Goal: Task Accomplishment & Management: Use online tool/utility

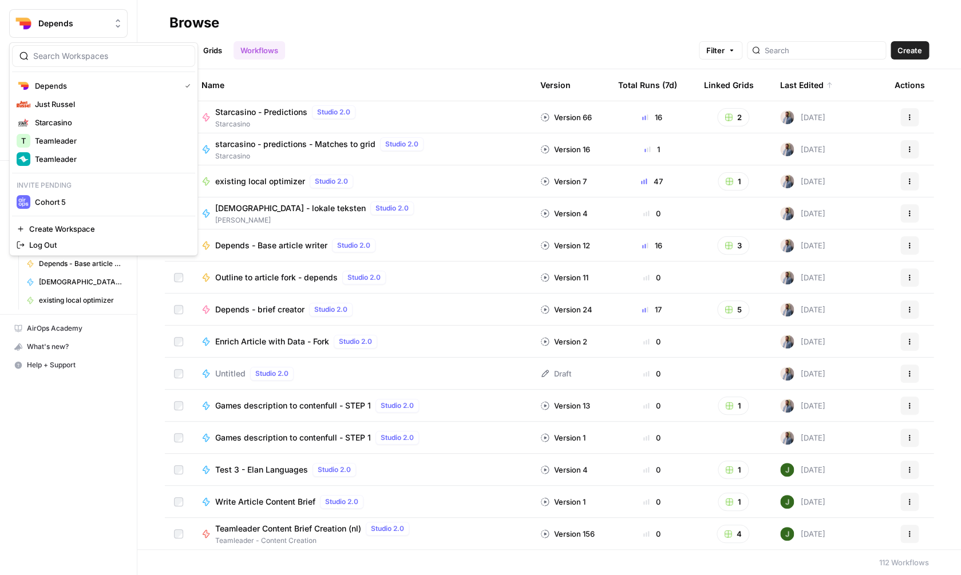
click at [90, 22] on span "Depends" at bounding box center [72, 23] width 69 height 11
click at [89, 163] on span "Teamleader" at bounding box center [110, 158] width 151 height 11
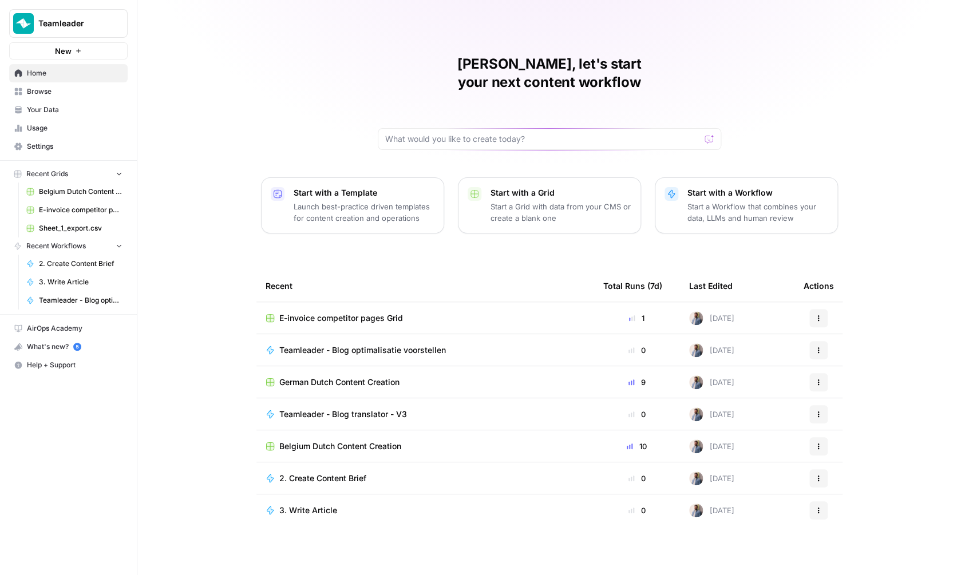
click at [58, 195] on span "Belgium Dutch Content Creation" at bounding box center [81, 192] width 84 height 10
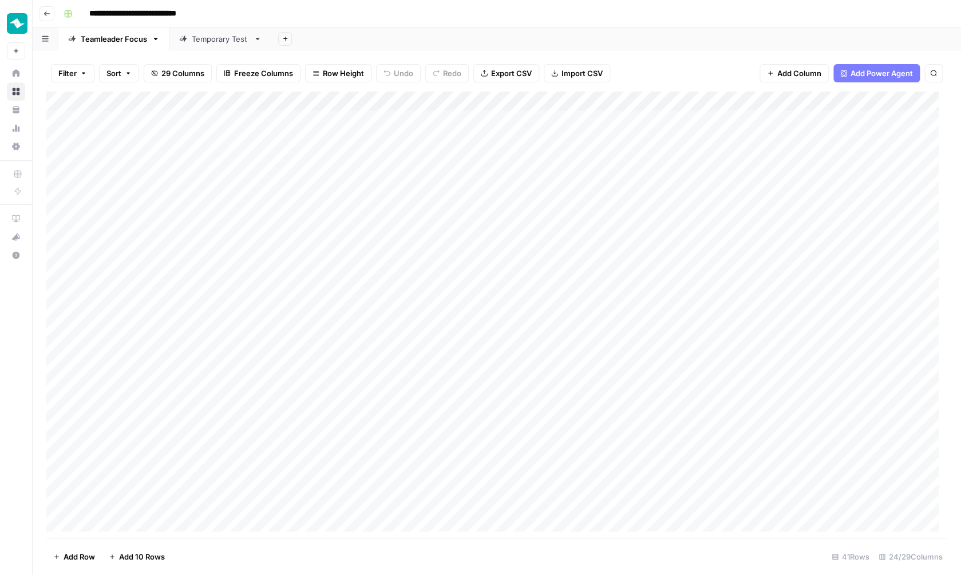
click at [53, 14] on button "Go back" at bounding box center [47, 13] width 15 height 15
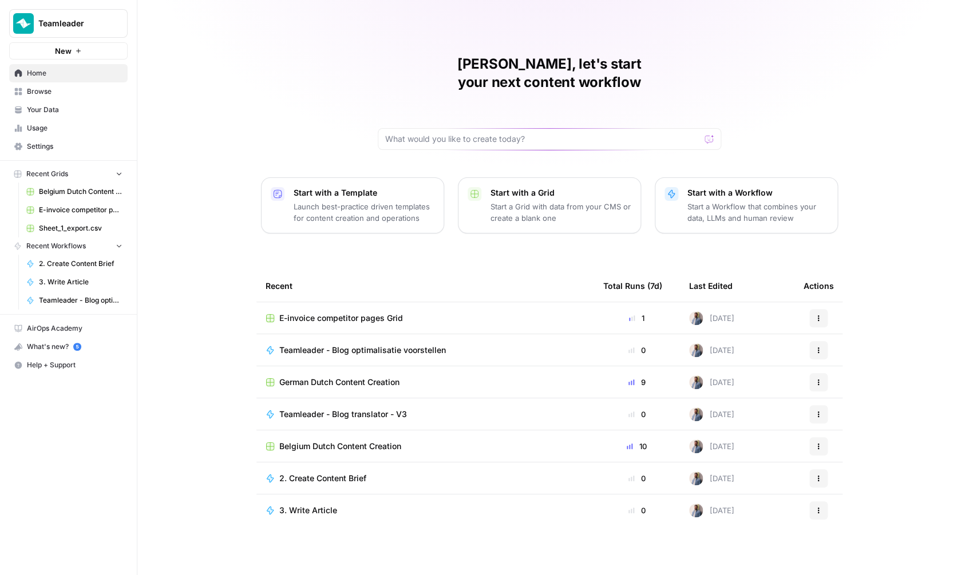
click at [67, 97] on span "Browse" at bounding box center [75, 91] width 96 height 10
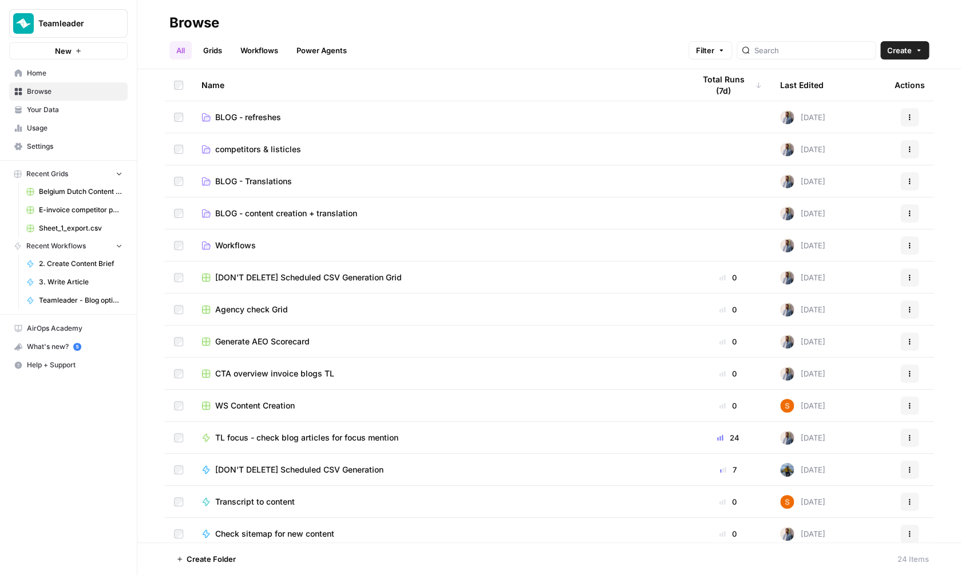
click at [775, 59] on div at bounding box center [806, 50] width 139 height 18
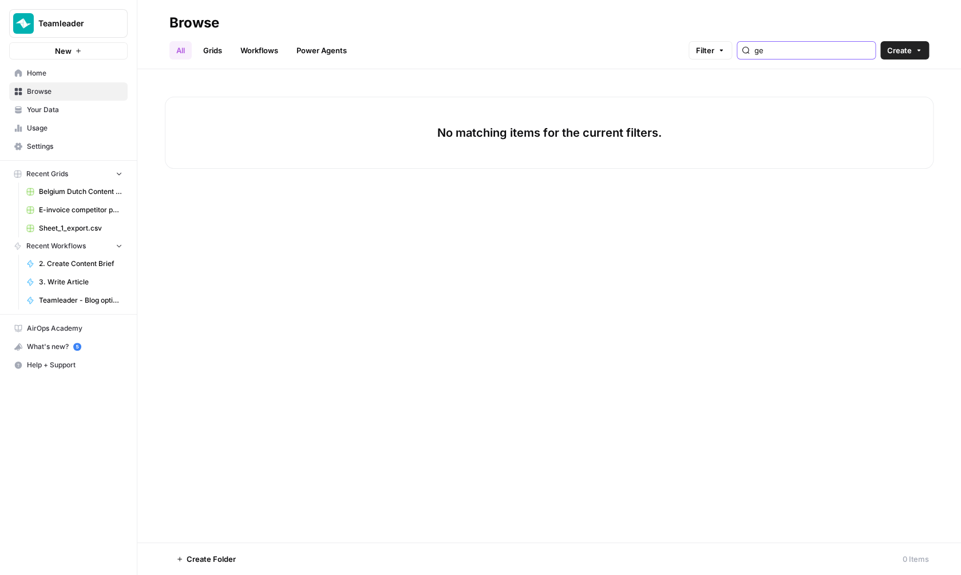
type input "g"
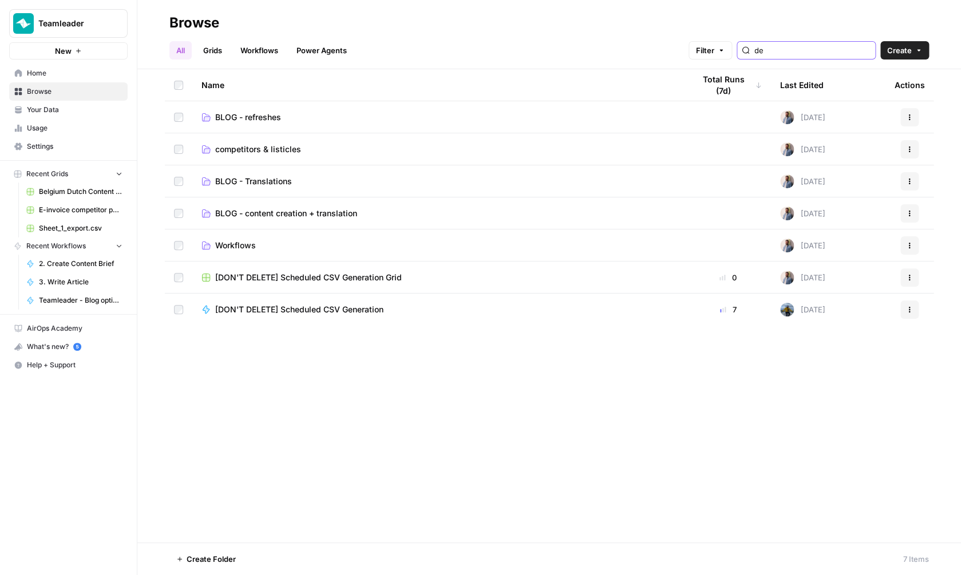
type input "d"
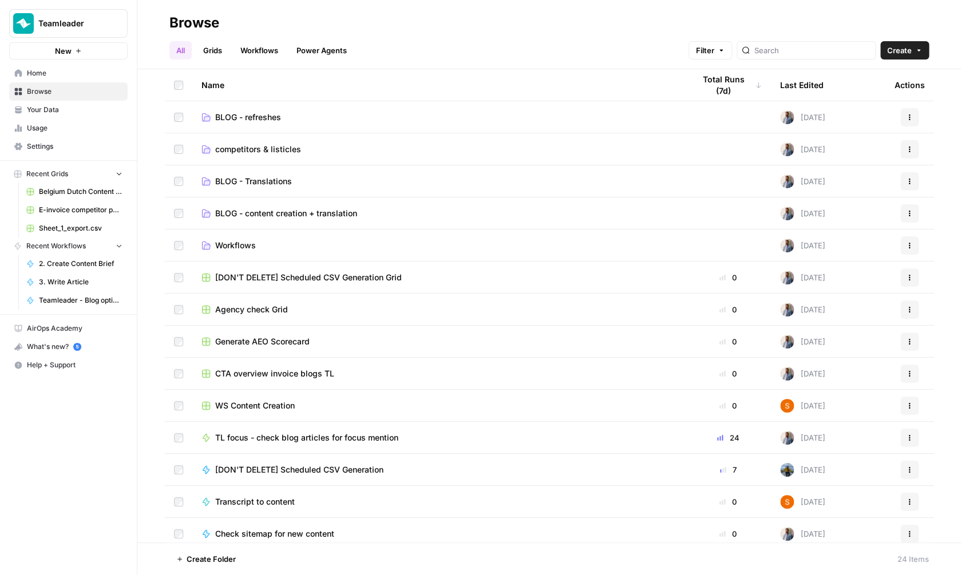
click at [202, 50] on link "Grids" at bounding box center [212, 50] width 33 height 18
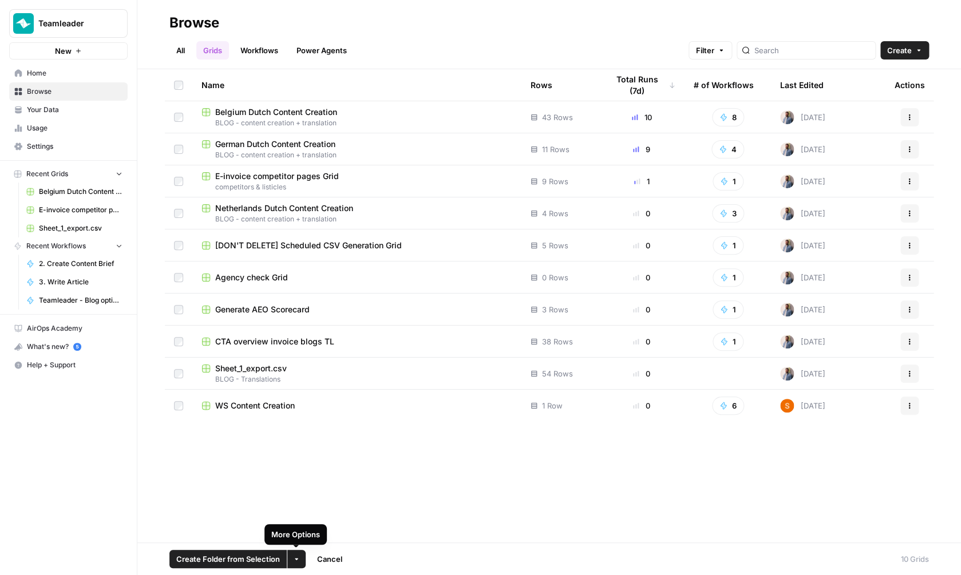
click at [252, 563] on span "Create Folder from Selection" at bounding box center [228, 559] width 104 height 11
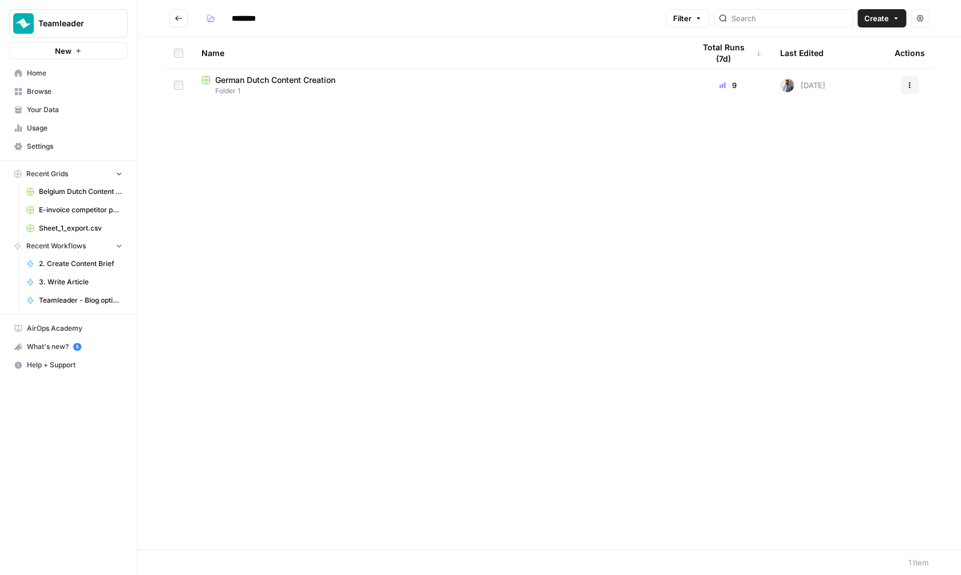
click at [239, 13] on input "********" at bounding box center [259, 18] width 64 height 18
type input "**********"
click at [263, 176] on div "Name Total Runs (7d) Last Edited Actions German Dutch Content Creation Teamlead…" at bounding box center [549, 293] width 824 height 512
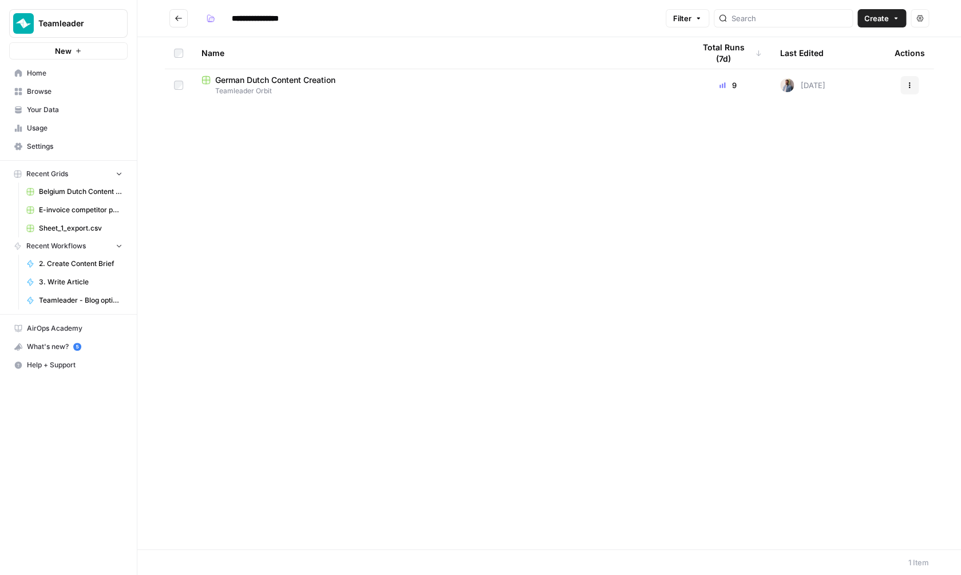
click at [305, 90] on span "Teamleader Orbit" at bounding box center [439, 91] width 475 height 10
click at [271, 215] on div "Name Total Runs (7d) Last Edited Actions German Dutch Content Creation Teamlead…" at bounding box center [549, 293] width 824 height 512
click at [173, 15] on button "Go back" at bounding box center [178, 18] width 18 height 18
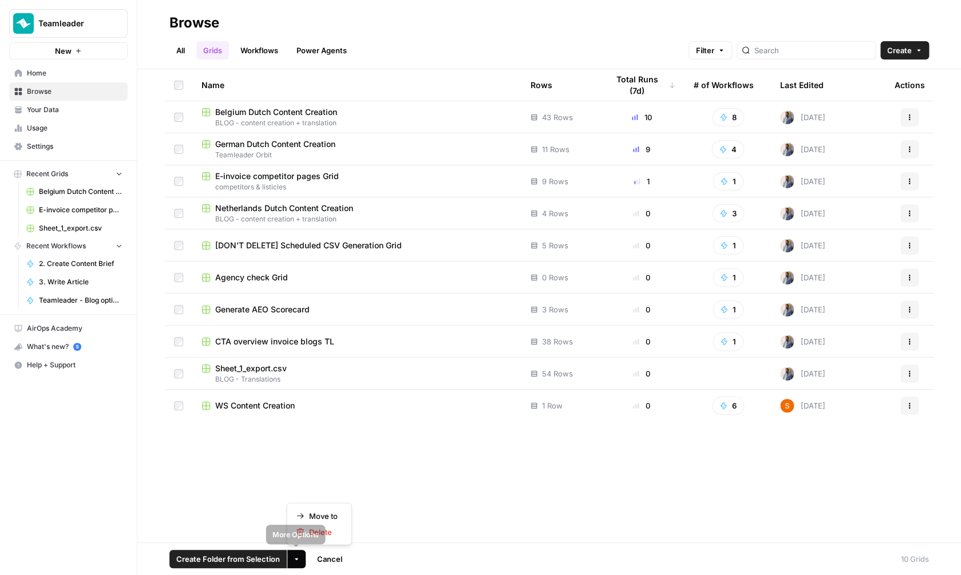
click at [303, 556] on button "More Options" at bounding box center [296, 559] width 18 height 18
click at [309, 513] on div "Move to" at bounding box center [320, 516] width 46 height 11
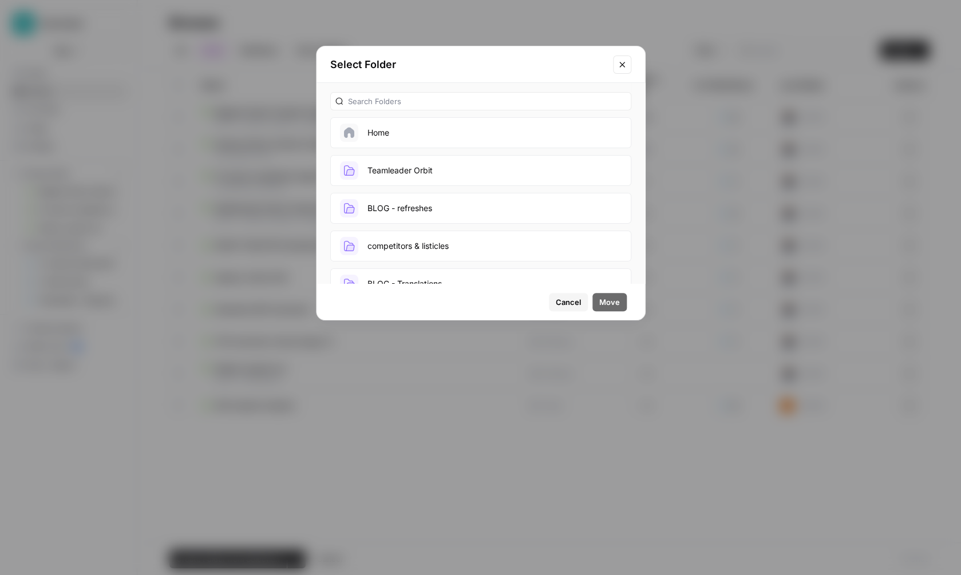
scroll to position [41, 0]
click at [455, 139] on button "Teamleader Orbit" at bounding box center [480, 129] width 301 height 31
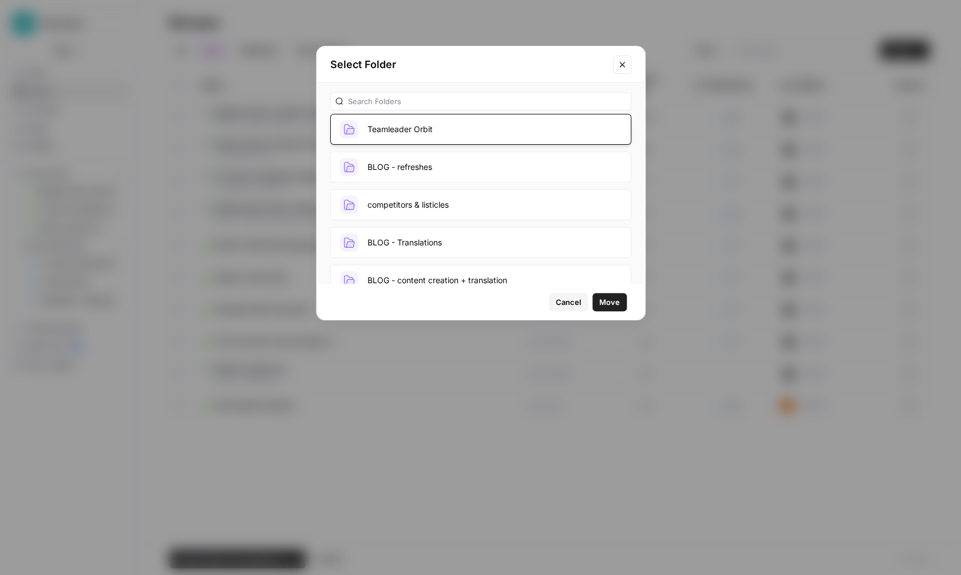
click at [609, 301] on span "Move" at bounding box center [609, 302] width 21 height 11
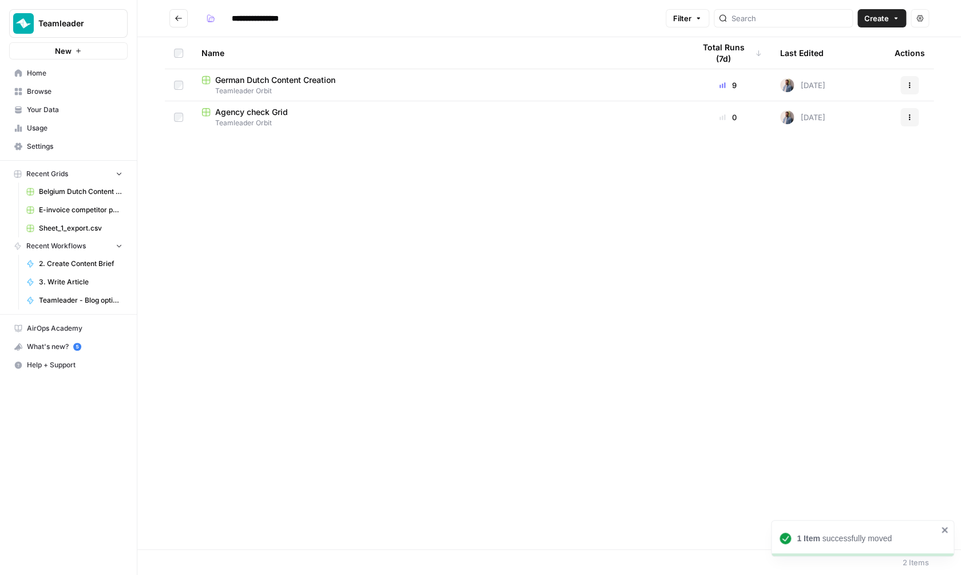
click at [242, 16] on input "**********" at bounding box center [266, 18] width 78 height 18
click at [266, 22] on input "**********" at bounding box center [284, 18] width 115 height 18
type input "**********"
click at [309, 93] on span "Germany - Teamleader Orbit" at bounding box center [439, 91] width 475 height 10
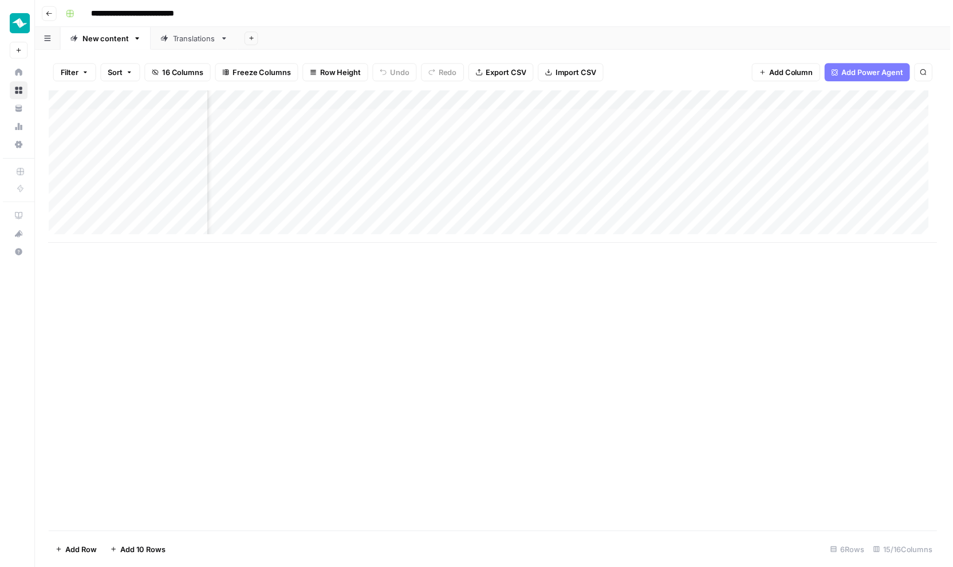
scroll to position [0, 867]
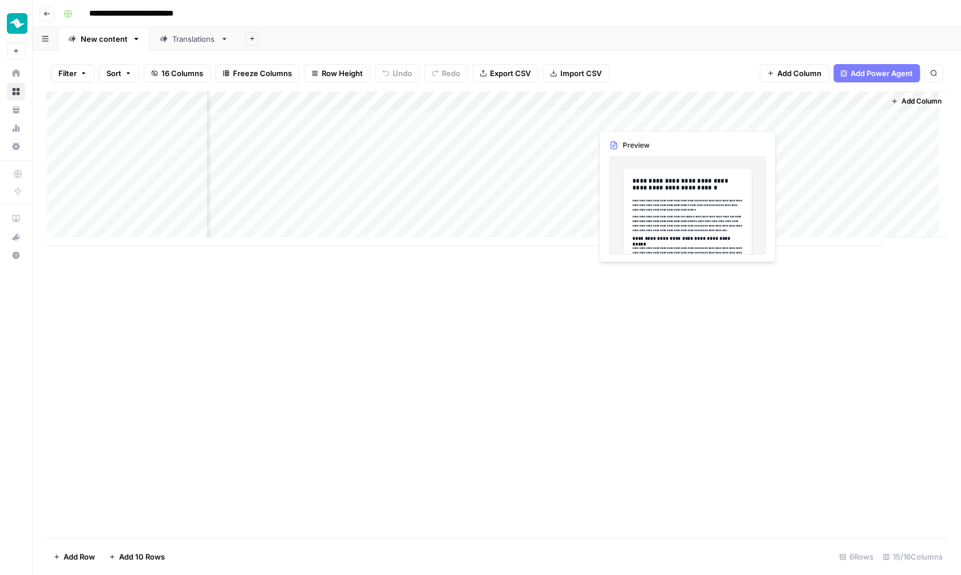
click at [778, 118] on div "Add Column" at bounding box center [496, 169] width 901 height 155
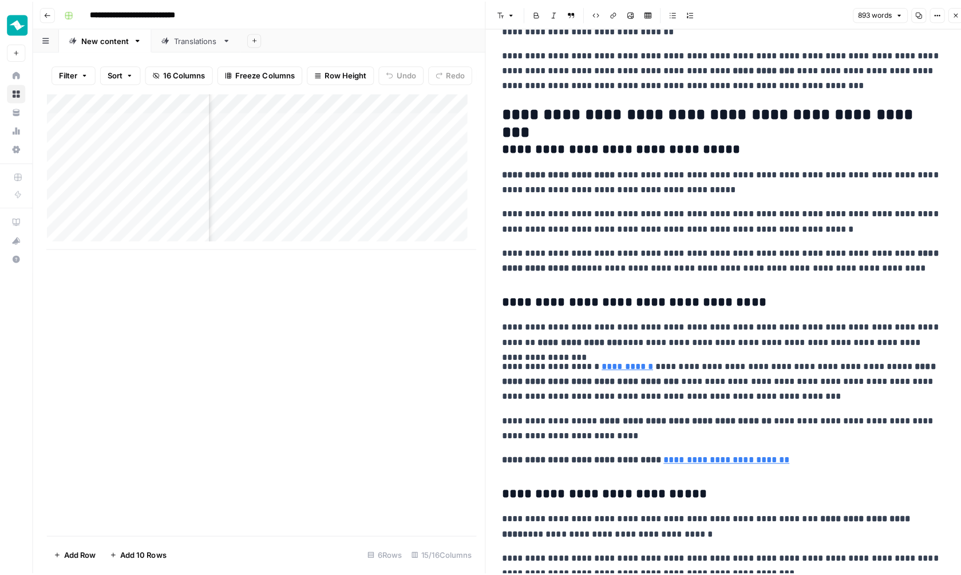
scroll to position [700, 0]
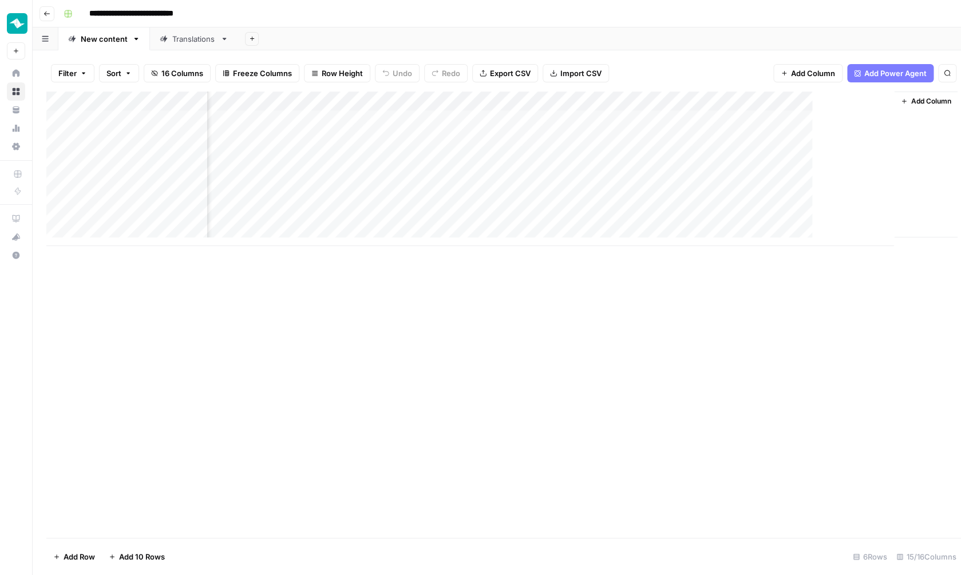
scroll to position [0, 854]
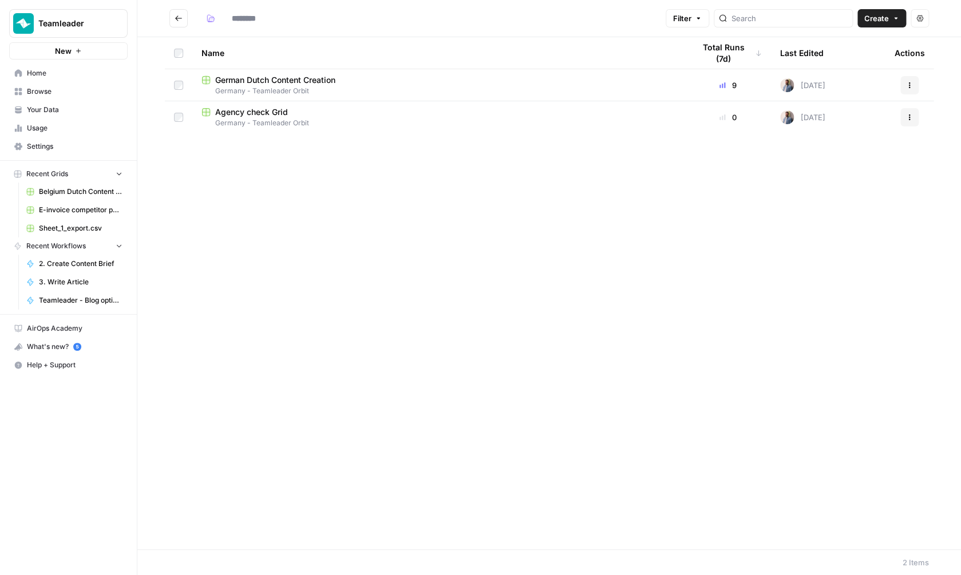
type input "**********"
click at [169, 16] on header "**********" at bounding box center [549, 18] width 824 height 37
click at [173, 16] on button "Go back" at bounding box center [178, 18] width 18 height 18
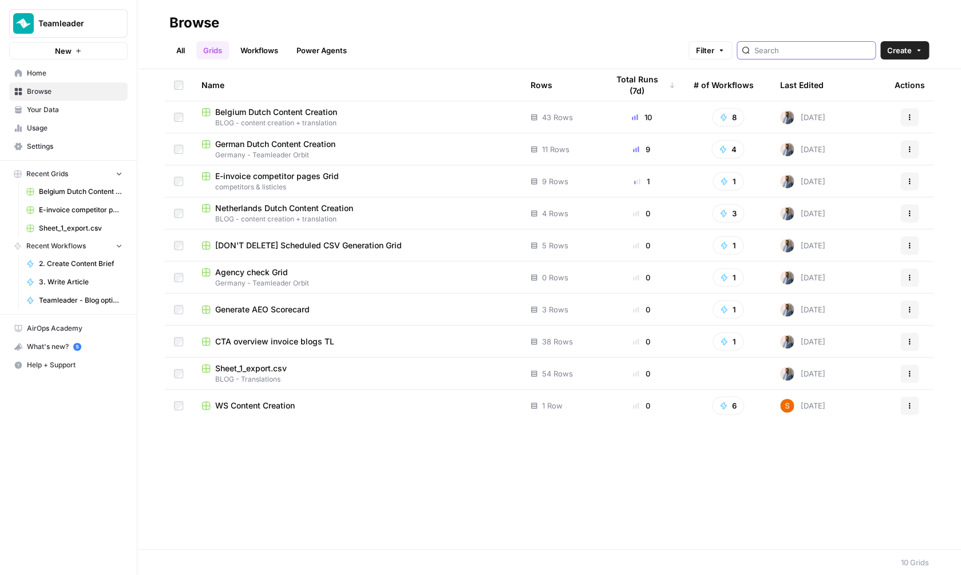
click at [799, 47] on input "search" at bounding box center [813, 50] width 116 height 11
type input "tran"
click at [230, 369] on span "Sheet_1_export.csv" at bounding box center [251, 368] width 72 height 11
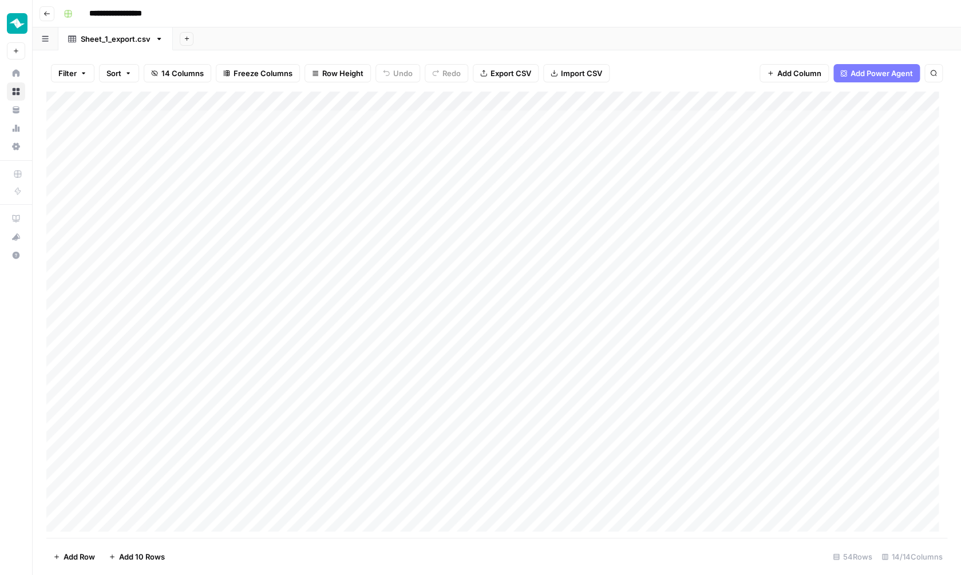
click at [104, 16] on input "**********" at bounding box center [126, 14] width 85 height 18
type input "***"
type input "**********"
click at [243, 100] on div "Add Column" at bounding box center [496, 316] width 901 height 449
click at [144, 252] on span "Remove Column" at bounding box center [159, 252] width 100 height 11
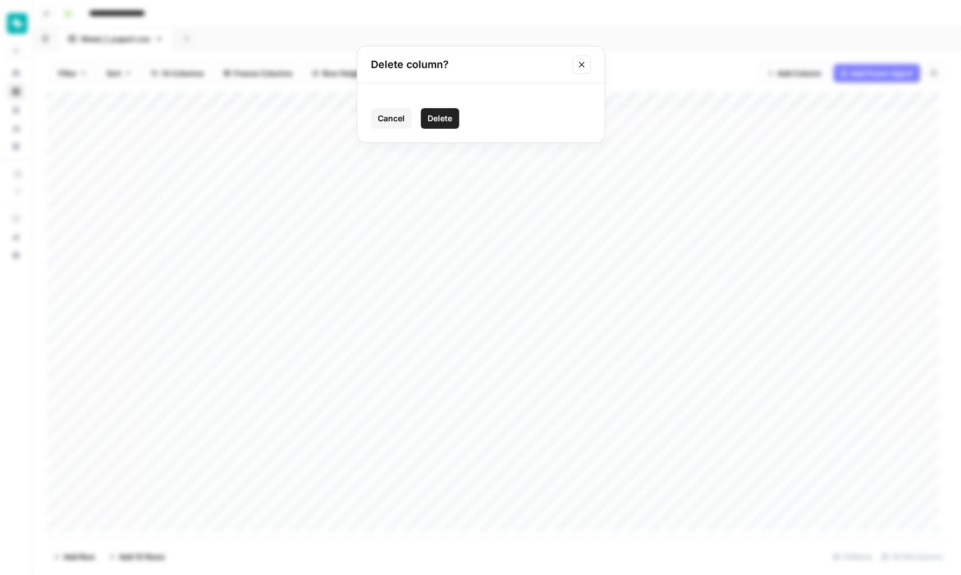
click at [447, 115] on span "Delete" at bounding box center [440, 118] width 25 height 11
click at [242, 101] on div "Add Column" at bounding box center [496, 316] width 901 height 449
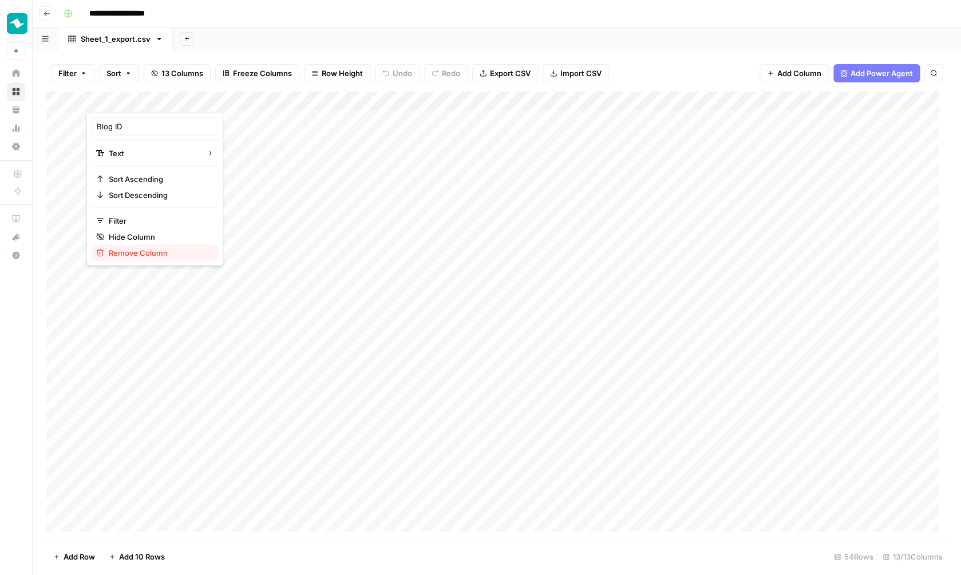
click at [148, 253] on span "Remove Column" at bounding box center [159, 252] width 100 height 11
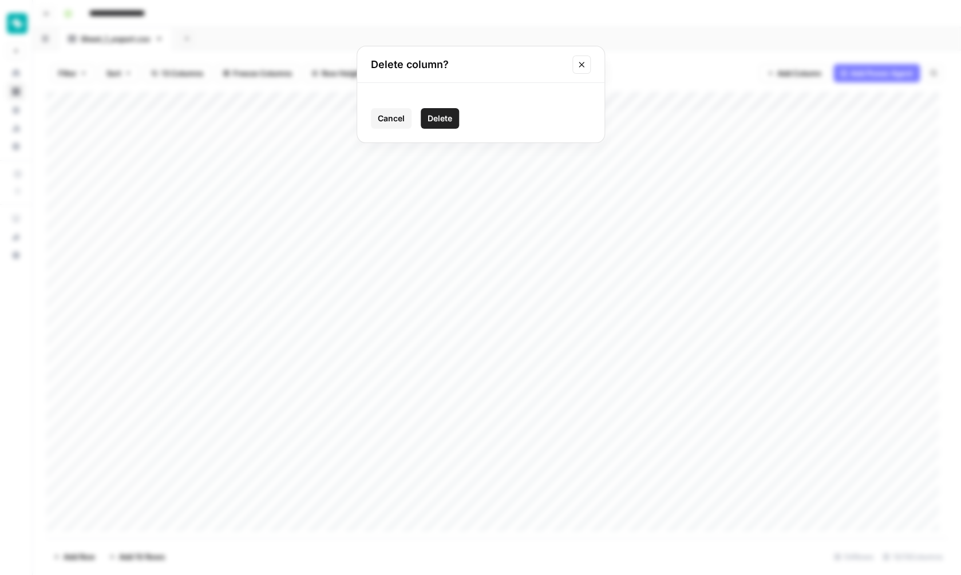
click at [445, 120] on span "Delete" at bounding box center [440, 118] width 25 height 11
click at [44, 18] on button "Go back" at bounding box center [47, 13] width 15 height 15
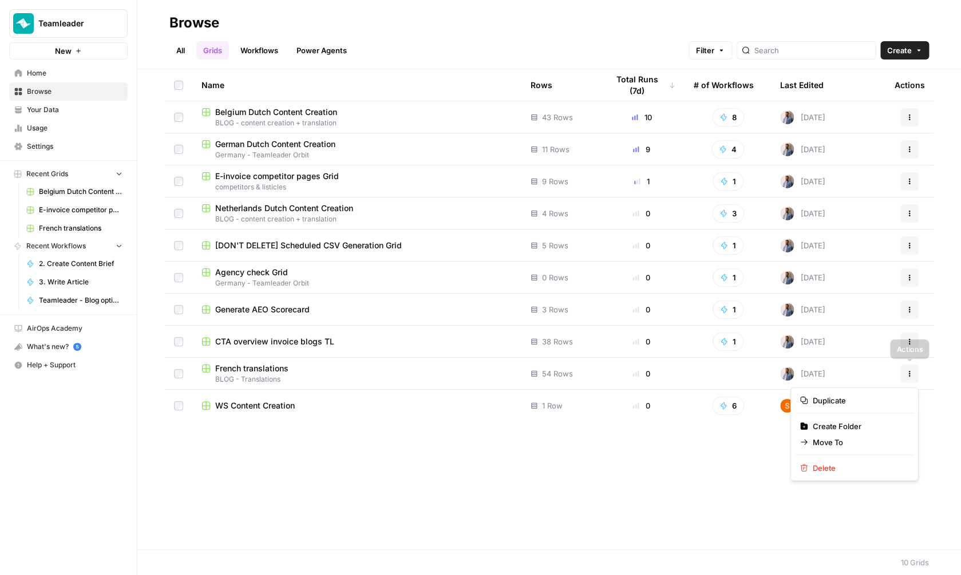
click at [906, 373] on icon "button" at bounding box center [909, 373] width 7 height 7
click at [855, 414] on div "Duplicate Create Folder Move To Delete" at bounding box center [855, 435] width 128 height 94
click at [855, 409] on div "Duplicate Create Folder Move To Delete" at bounding box center [855, 435] width 128 height 94
click at [855, 407] on button "Duplicate" at bounding box center [855, 401] width 118 height 16
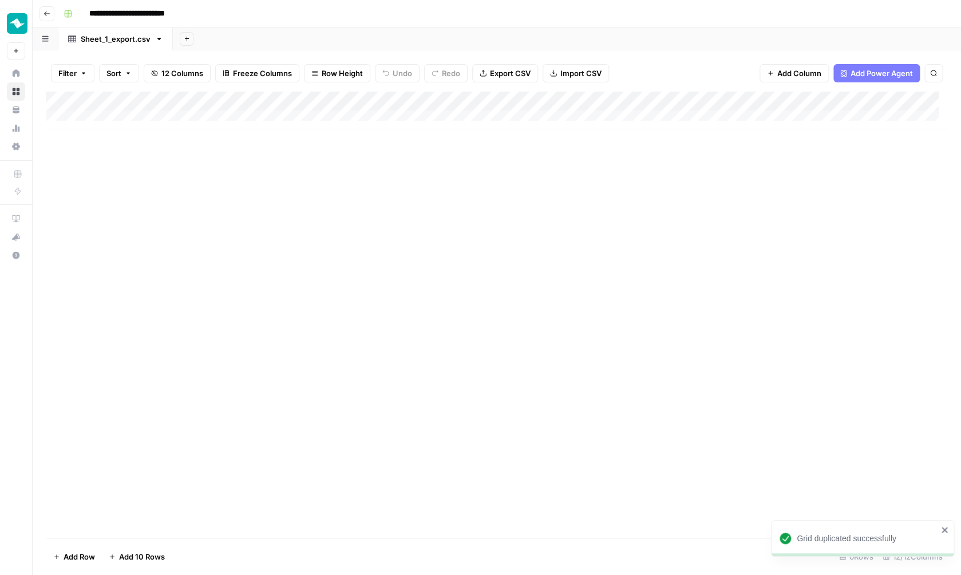
click at [116, 11] on input "**********" at bounding box center [140, 14] width 113 height 18
click at [97, 15] on input "**********" at bounding box center [140, 14] width 113 height 18
click at [97, 14] on input "**********" at bounding box center [140, 14] width 113 height 18
type input "**********"
click at [338, 264] on div "Add Column" at bounding box center [496, 315] width 901 height 447
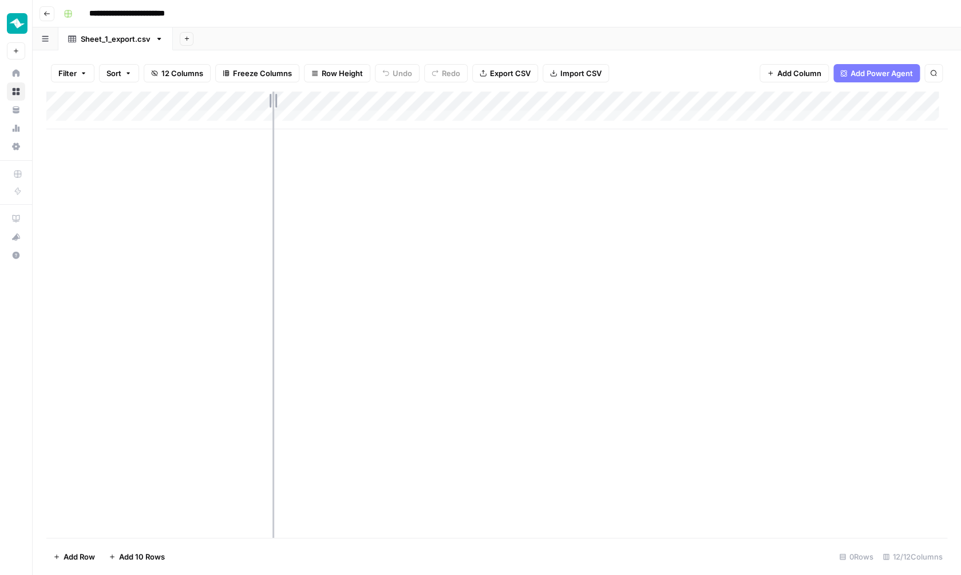
drag, startPoint x: 356, startPoint y: 94, endPoint x: 273, endPoint y: 93, distance: 83.0
click at [273, 93] on div "Add Column" at bounding box center [496, 111] width 901 height 38
click at [660, 100] on div "Add Column" at bounding box center [496, 111] width 901 height 38
click at [679, 258] on span "Remove Column" at bounding box center [679, 252] width 100 height 11
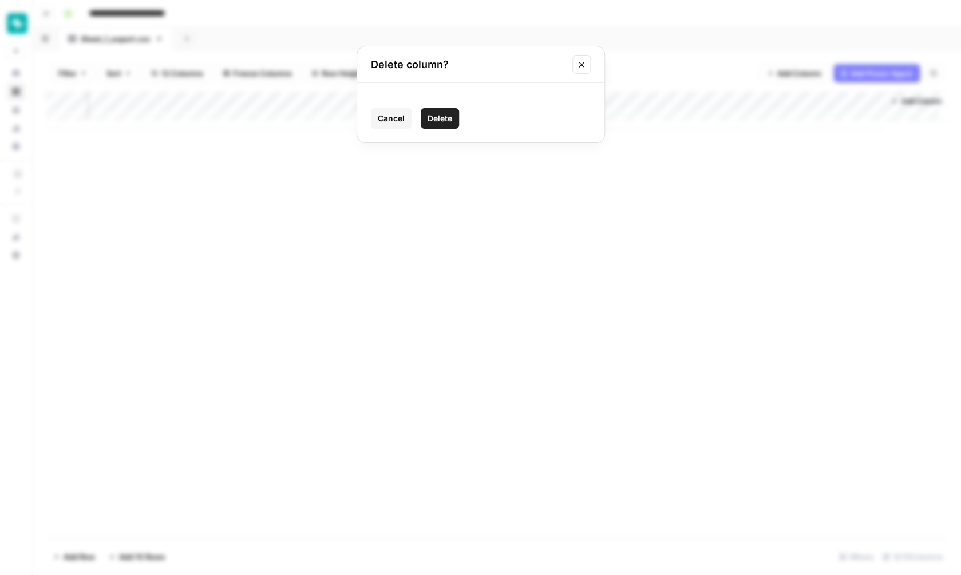
click at [440, 109] on button "Delete" at bounding box center [440, 118] width 38 height 21
click at [552, 94] on div "Add Column" at bounding box center [496, 111] width 901 height 38
click at [440, 92] on div "Add Column" at bounding box center [496, 111] width 901 height 38
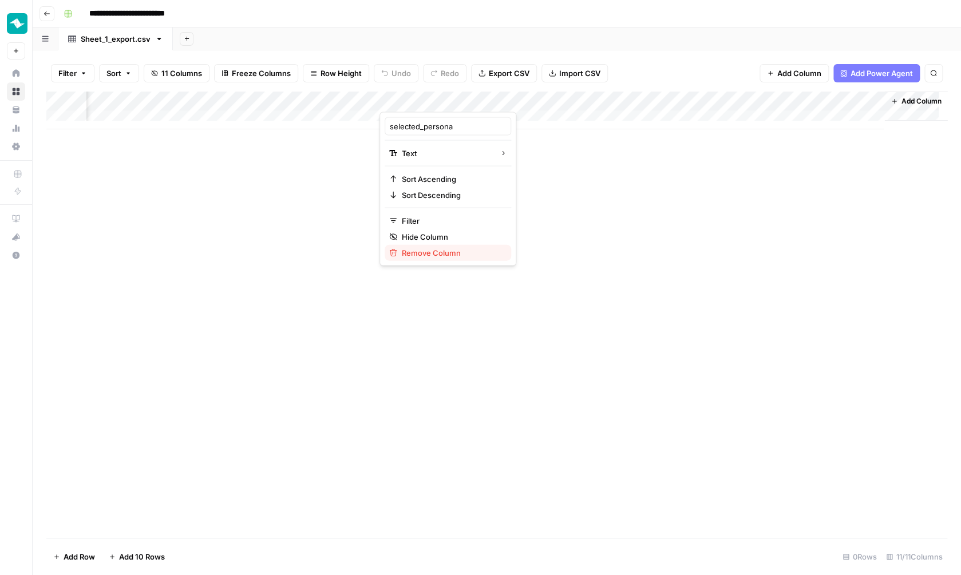
click at [448, 253] on span "Remove Column" at bounding box center [452, 252] width 100 height 11
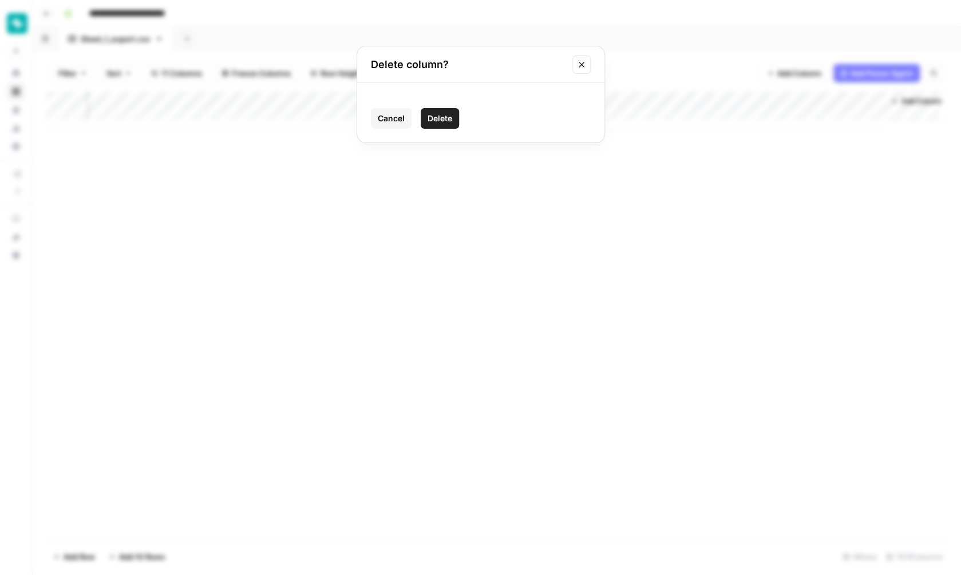
click at [441, 116] on span "Delete" at bounding box center [440, 118] width 25 height 11
click at [498, 99] on div "Add Column" at bounding box center [496, 111] width 901 height 38
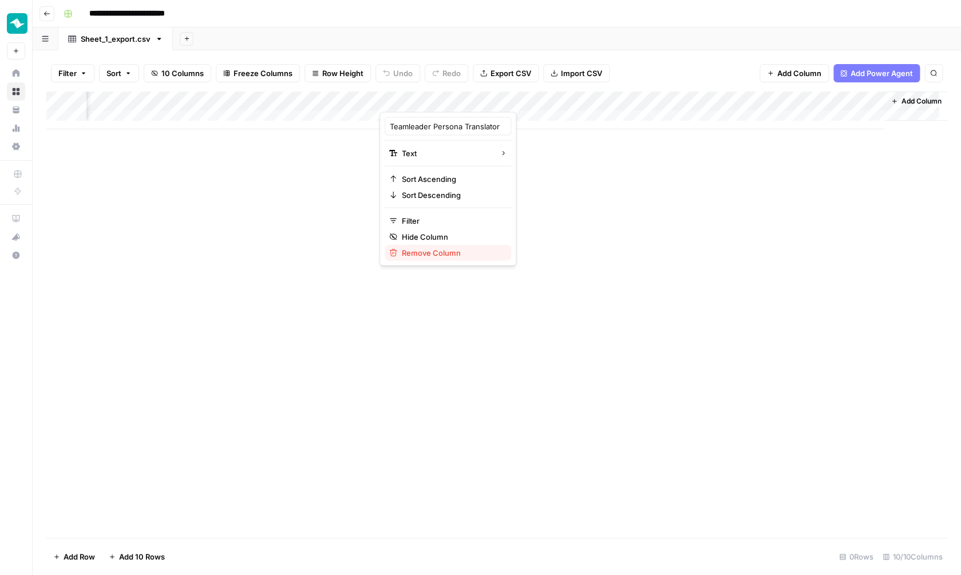
click at [457, 258] on span "Remove Column" at bounding box center [452, 252] width 100 height 11
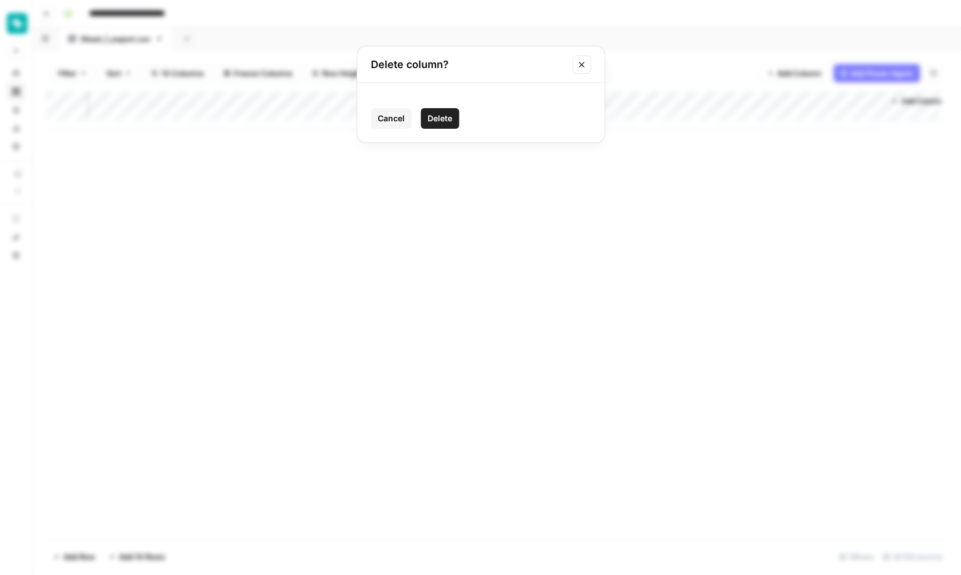
click at [432, 123] on span "Delete" at bounding box center [440, 118] width 25 height 11
click at [702, 97] on div "Add Column" at bounding box center [496, 111] width 901 height 38
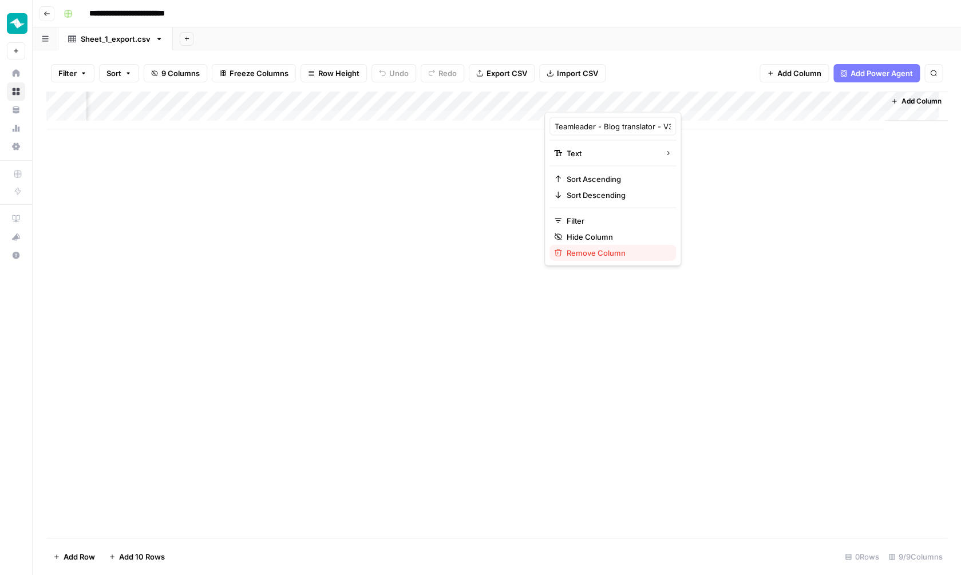
click at [602, 254] on span "Remove Column" at bounding box center [617, 252] width 100 height 11
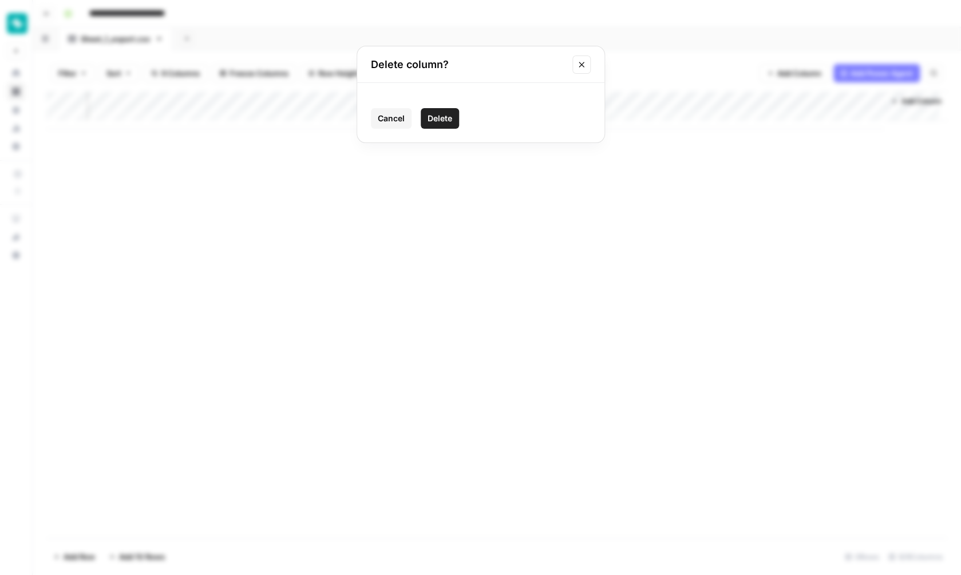
click at [433, 121] on span "Delete" at bounding box center [440, 118] width 25 height 11
click at [778, 71] on span "Add Column" at bounding box center [800, 73] width 44 height 11
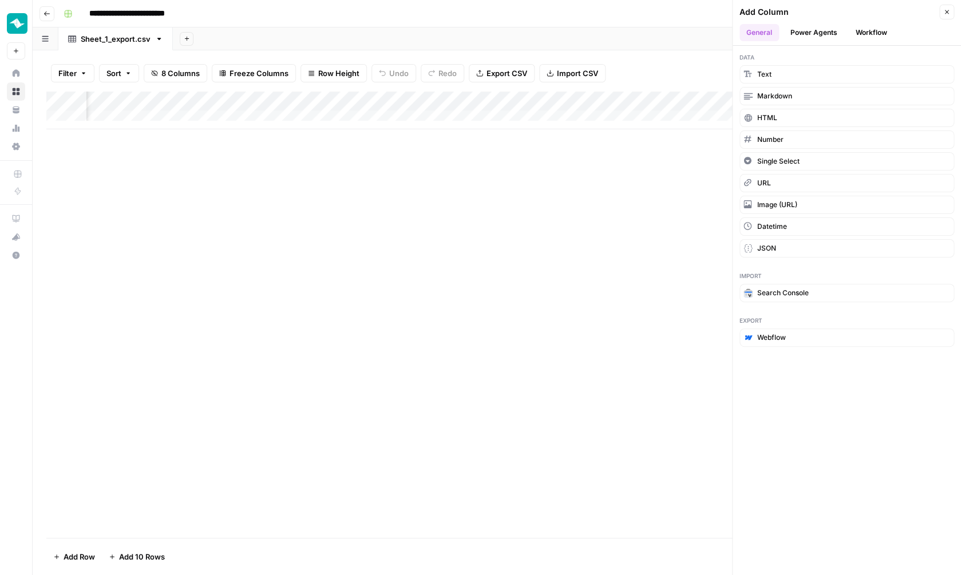
click at [862, 35] on button "Workflow" at bounding box center [871, 32] width 45 height 17
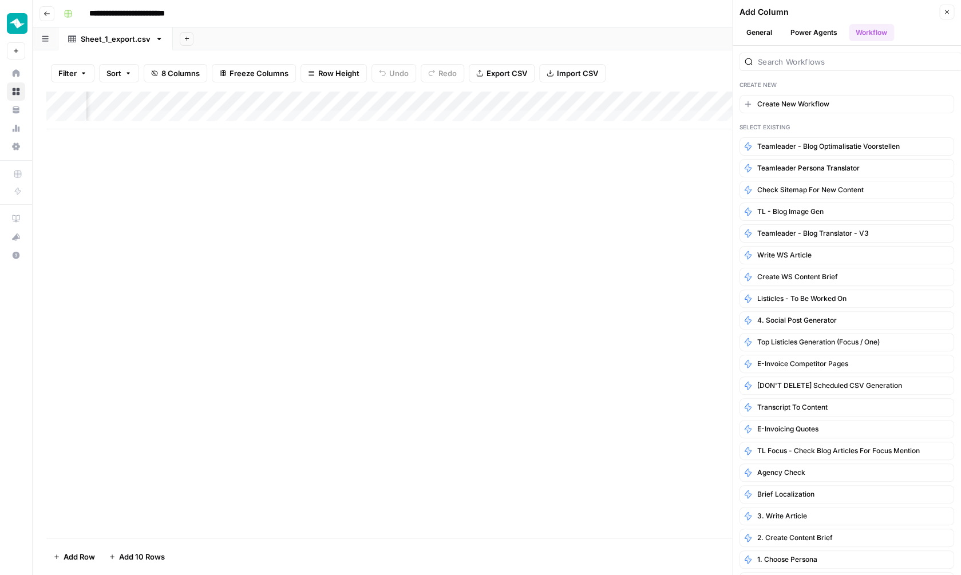
click at [815, 69] on div at bounding box center [852, 62] width 224 height 18
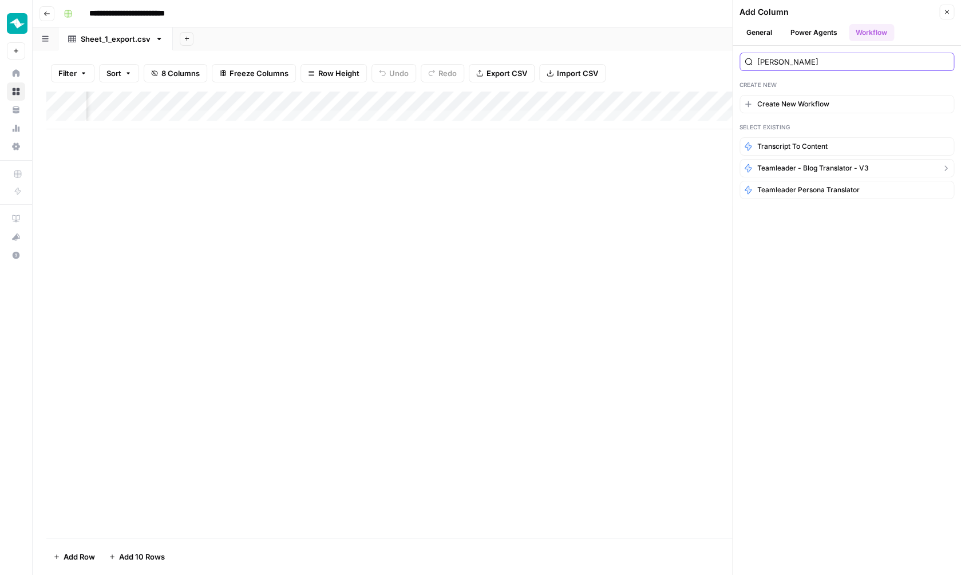
type input "tran"
click at [842, 166] on span "Teamleader - Blog translator - V3" at bounding box center [813, 168] width 112 height 10
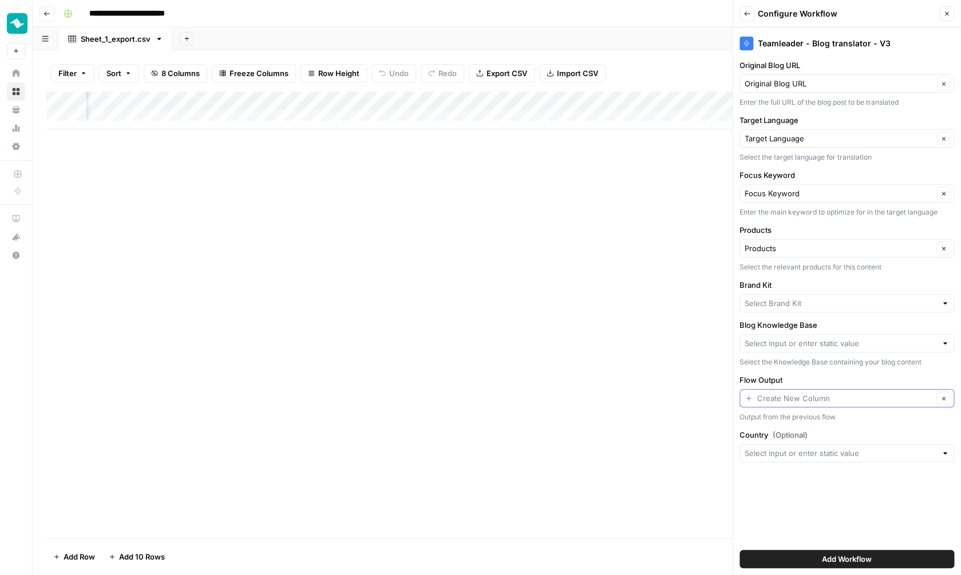
click at [823, 404] on input "Flow Output" at bounding box center [845, 398] width 176 height 11
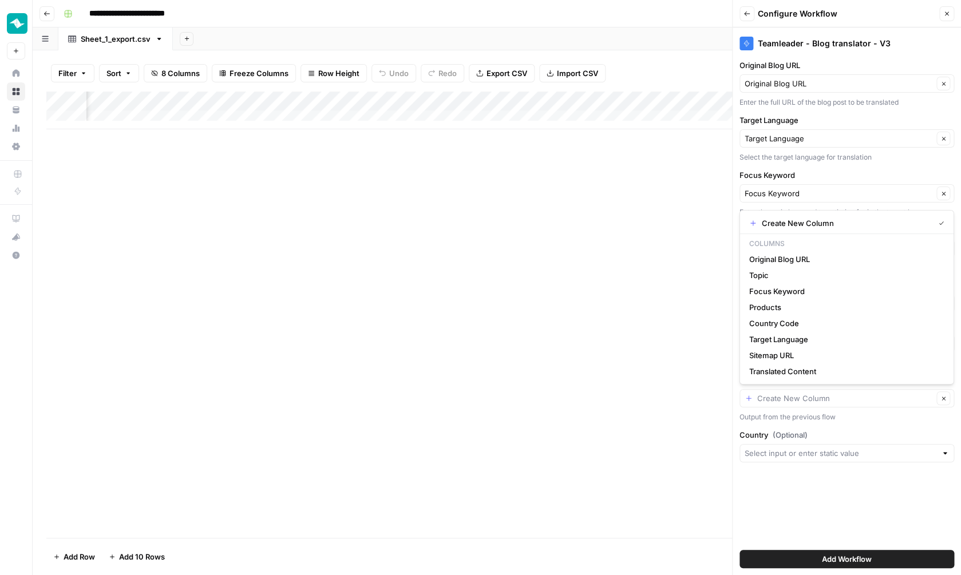
type input "Create New Column"
click at [673, 398] on div "Add Column" at bounding box center [496, 315] width 901 height 447
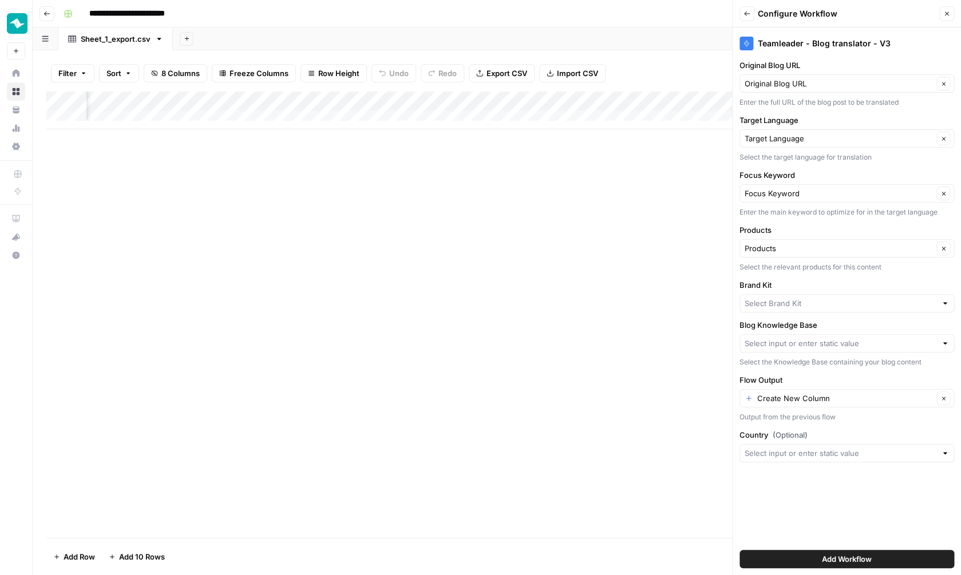
click at [949, 14] on icon "button" at bounding box center [947, 13] width 7 height 7
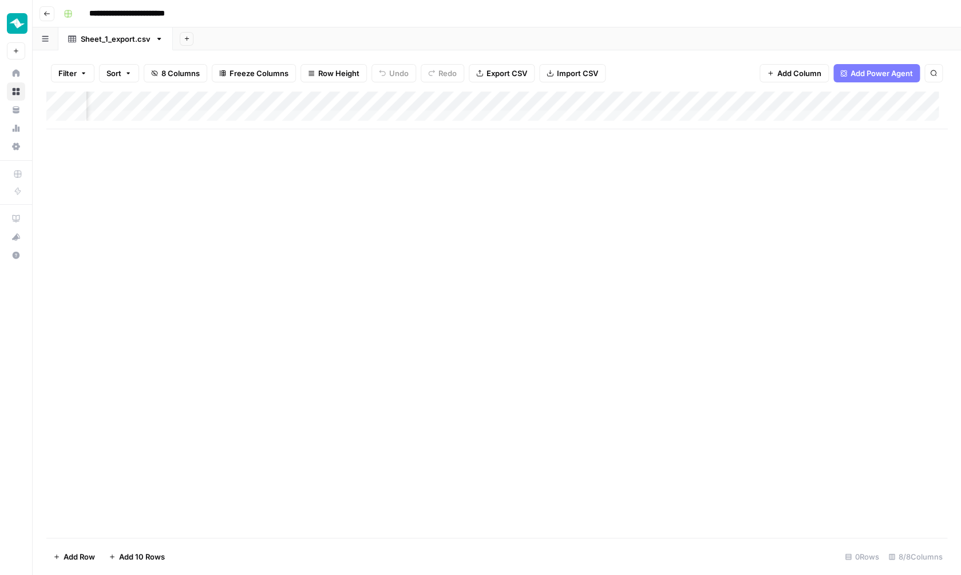
scroll to position [0, 0]
drag, startPoint x: 306, startPoint y: 252, endPoint x: 293, endPoint y: 239, distance: 17.8
click at [303, 250] on div "Add Column" at bounding box center [496, 315] width 901 height 447
